Goal: Find contact information: Find contact information

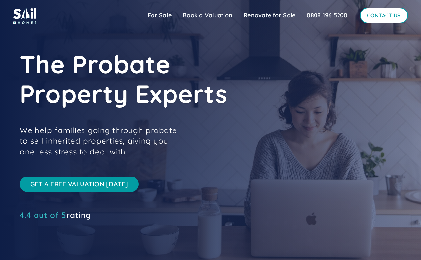
click at [384, 13] on link "Contact Us" at bounding box center [384, 16] width 48 height 16
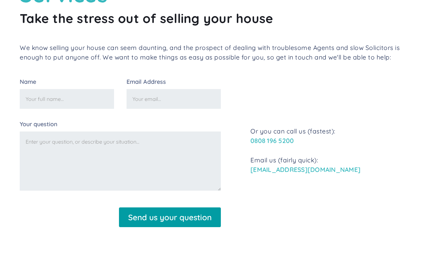
scroll to position [100, 0]
click at [251, 142] on link "0808 196 5200" at bounding box center [271, 140] width 43 height 8
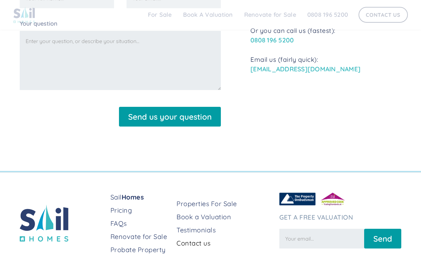
scroll to position [236, 0]
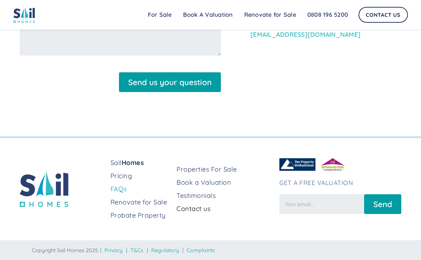
click at [117, 189] on link "FAQs" at bounding box center [140, 188] width 61 height 9
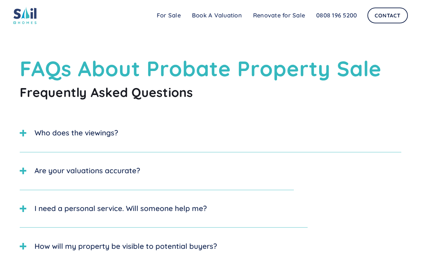
click at [31, 19] on img at bounding box center [24, 15] width 23 height 17
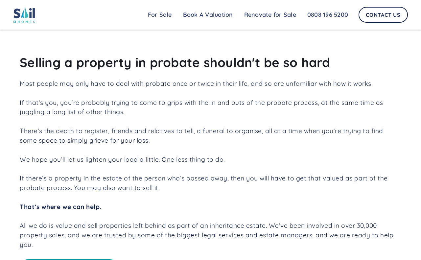
scroll to position [240, 0]
